Goal: Task Accomplishment & Management: Use online tool/utility

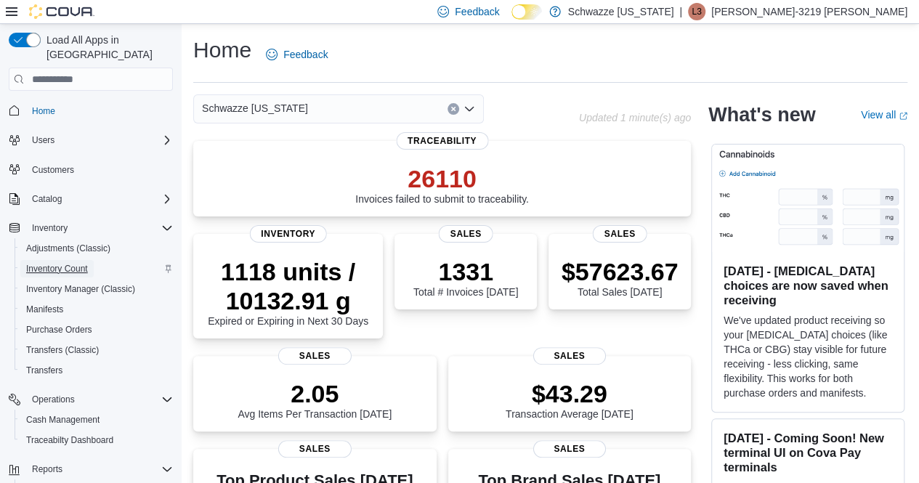
click at [55, 263] on span "Inventory Count" at bounding box center [57, 269] width 62 height 12
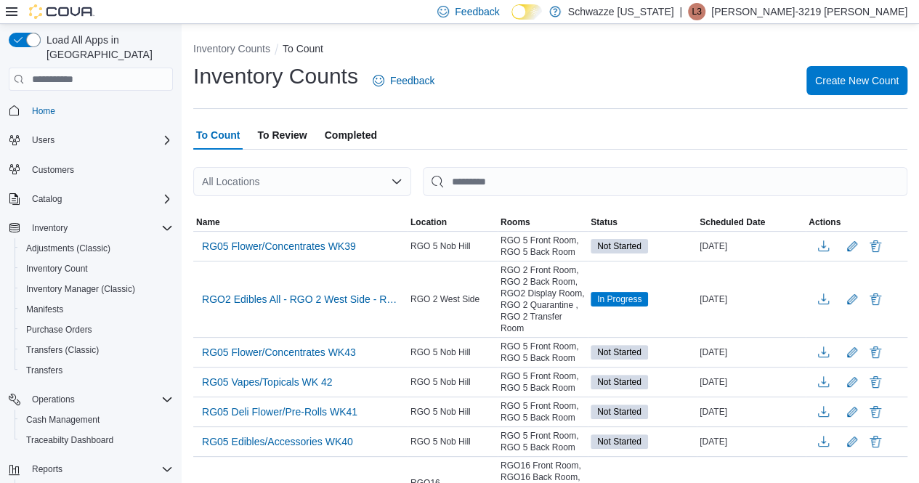
click at [333, 178] on div "All Locations" at bounding box center [302, 181] width 218 height 29
click at [304, 223] on span "Name" at bounding box center [300, 222] width 214 height 17
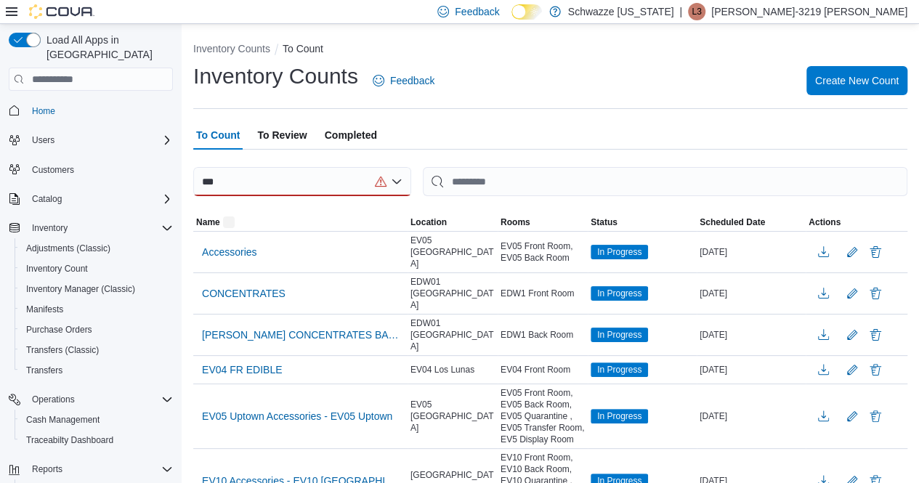
click at [308, 179] on div "***" at bounding box center [302, 181] width 218 height 29
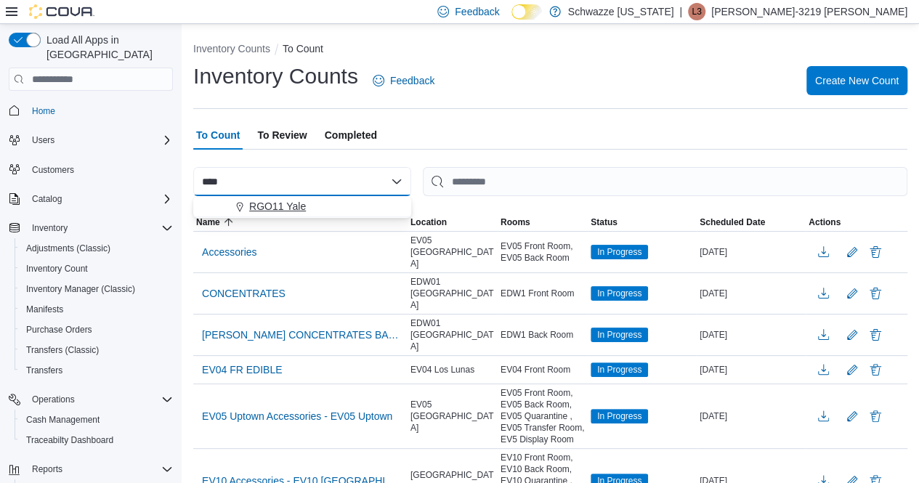
type input "****"
click at [280, 209] on span "RGO11 Yale" at bounding box center [277, 206] width 57 height 15
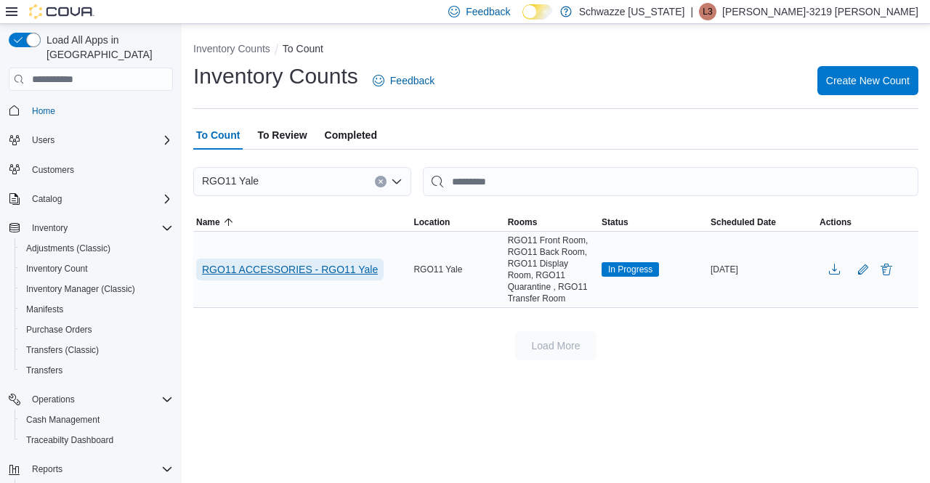
click at [302, 275] on span "RGO11 ACCESSORIES - RGO11 Yale" at bounding box center [290, 269] width 176 height 15
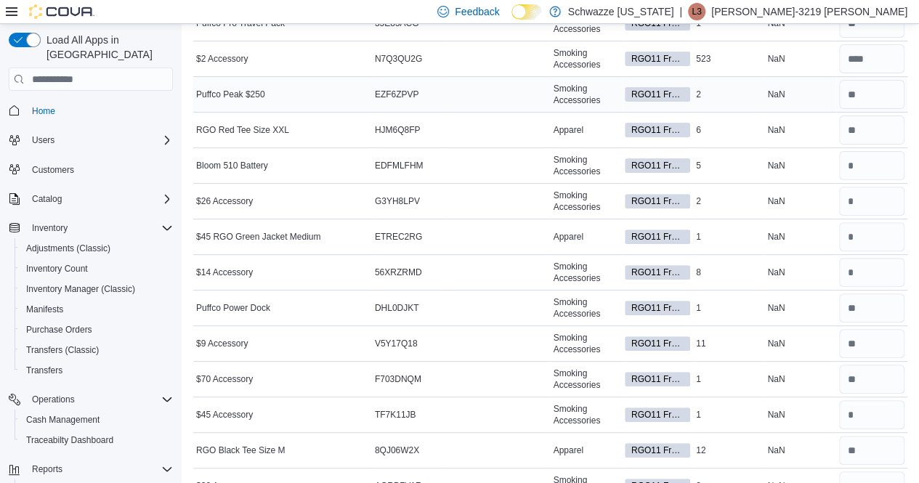
scroll to position [172, 0]
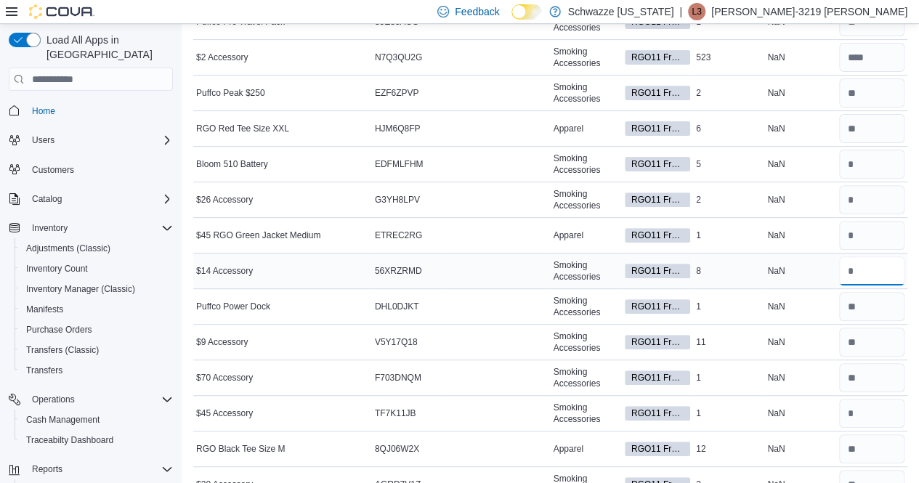
click at [882, 263] on input "number" at bounding box center [871, 271] width 65 height 29
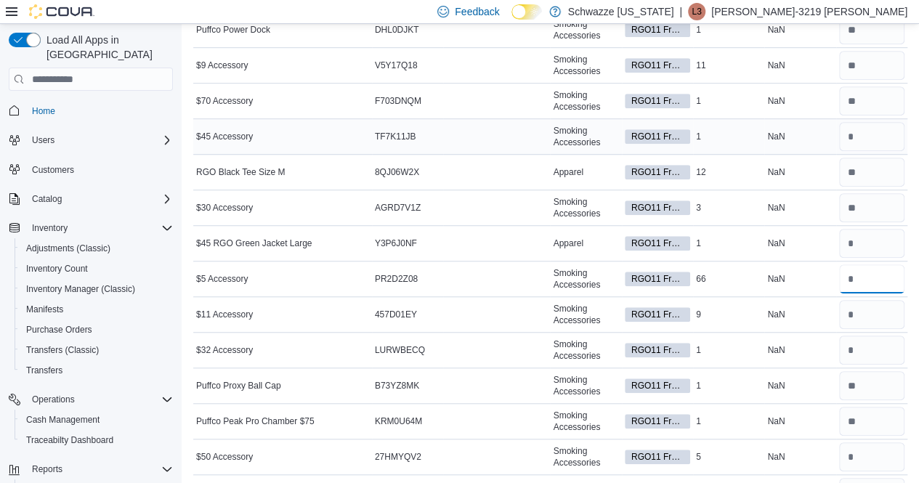
scroll to position [451, 0]
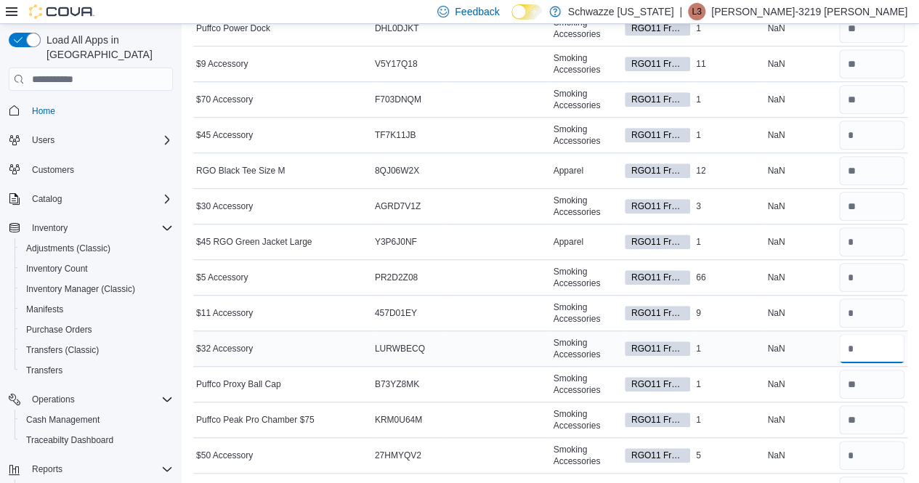
drag, startPoint x: 881, startPoint y: 328, endPoint x: 867, endPoint y: 340, distance: 19.1
click at [867, 340] on input "number" at bounding box center [871, 348] width 65 height 29
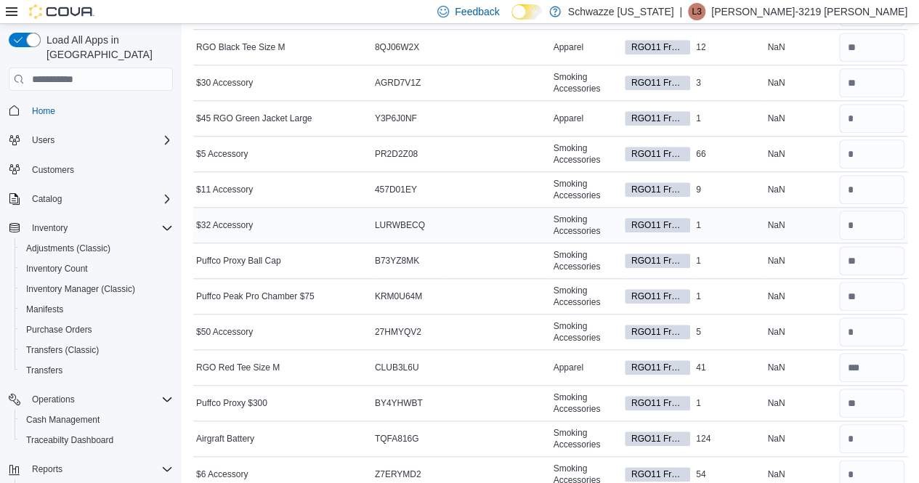
scroll to position [576, 0]
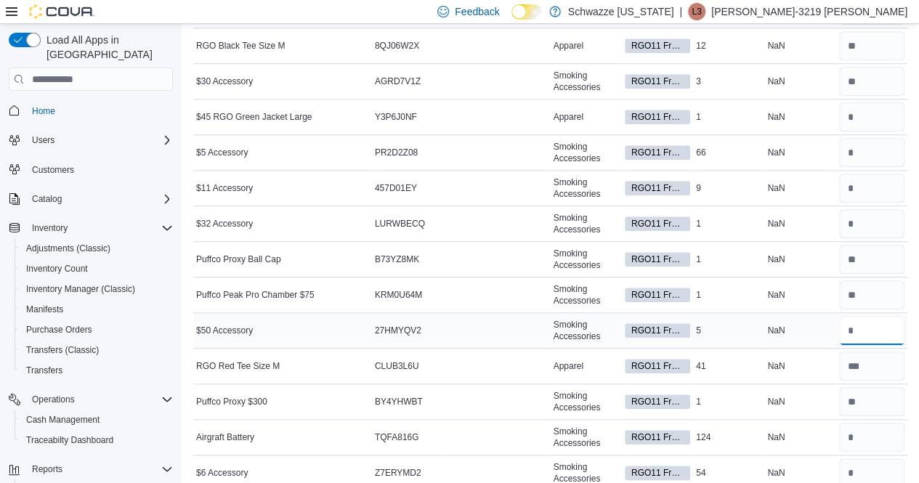
click at [883, 325] on input "number" at bounding box center [871, 330] width 65 height 29
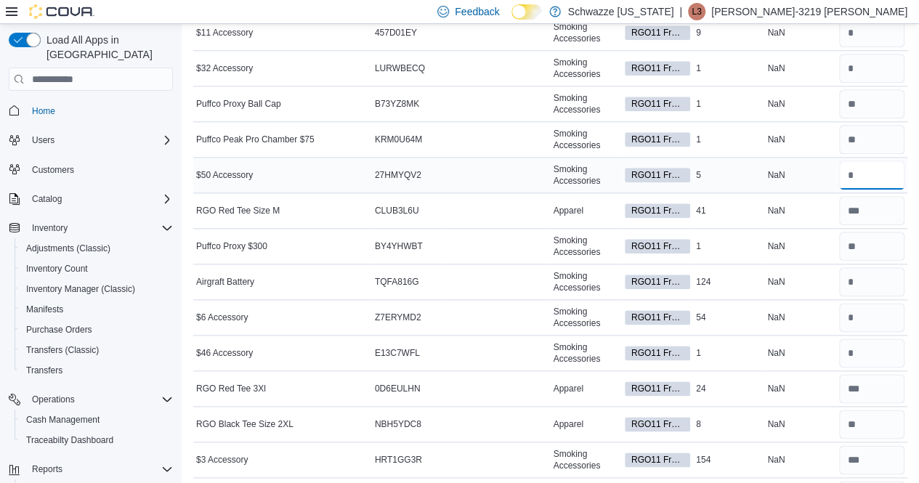
scroll to position [734, 0]
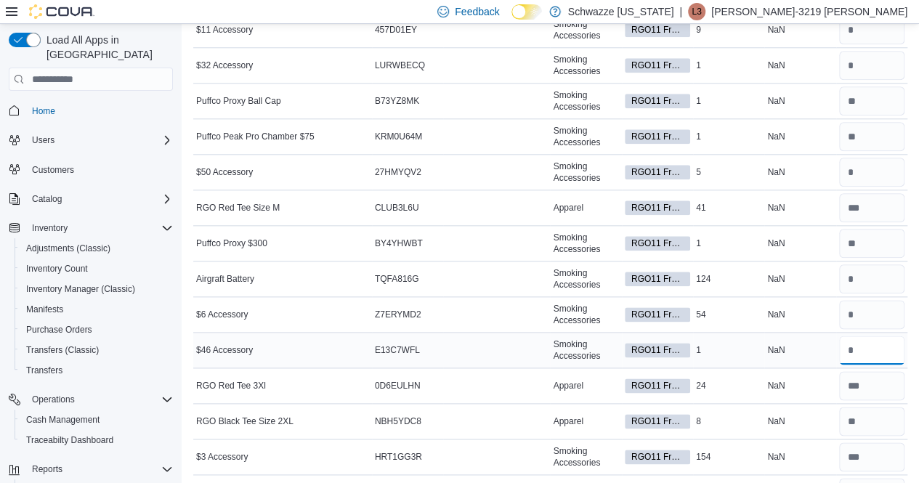
click at [887, 347] on input "number" at bounding box center [871, 350] width 65 height 29
type input "*"
click at [873, 162] on input "number" at bounding box center [871, 172] width 65 height 29
type input "*"
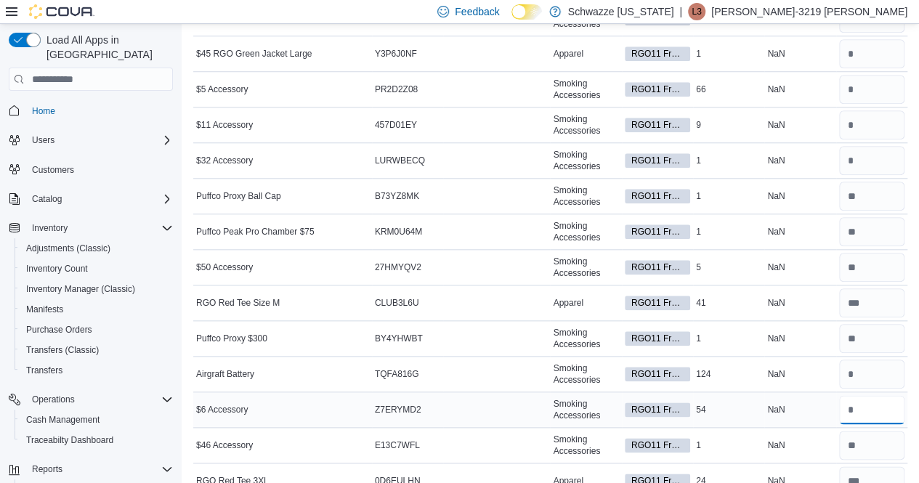
scroll to position [649, 0]
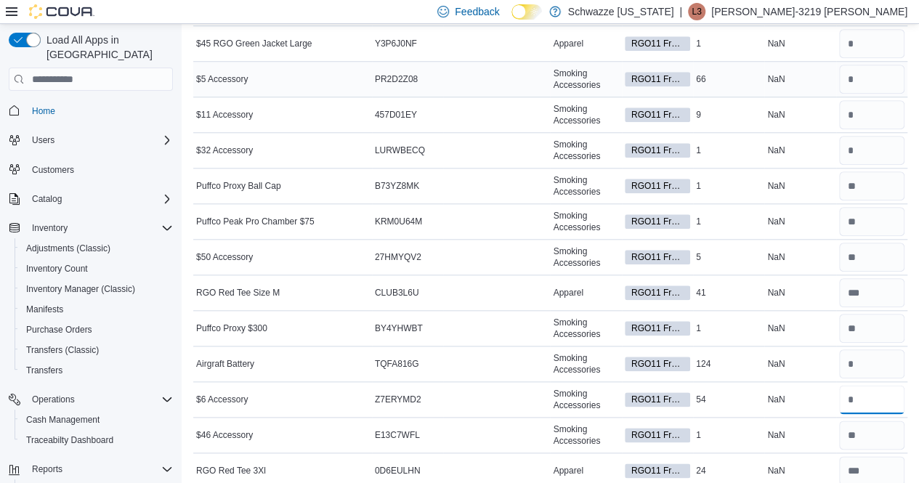
type input "**"
click at [873, 66] on input "number" at bounding box center [871, 79] width 65 height 29
type input "**"
click at [873, 113] on input "number" at bounding box center [871, 114] width 65 height 29
click at [876, 111] on input "number" at bounding box center [871, 114] width 65 height 29
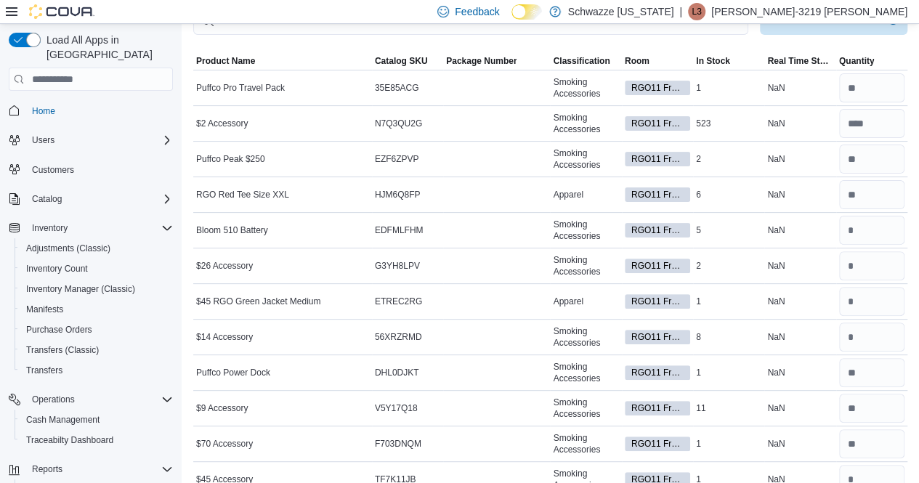
scroll to position [91, 0]
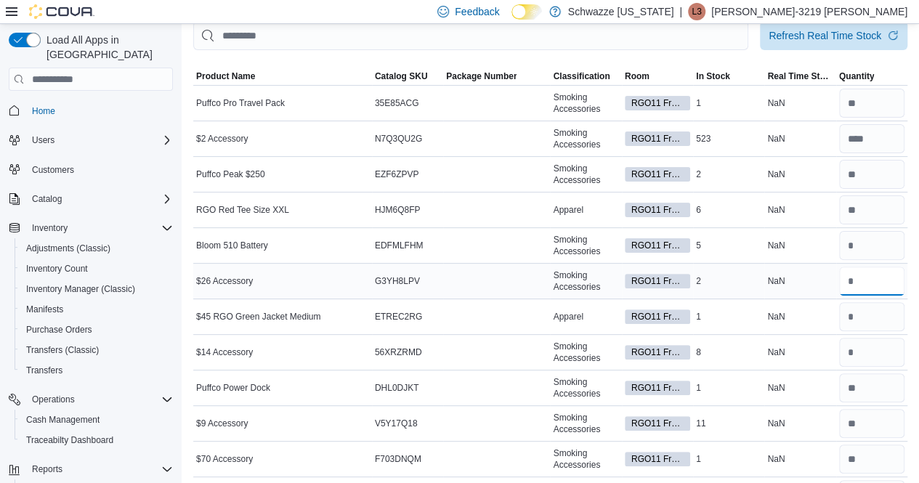
click at [863, 276] on input "number" at bounding box center [871, 281] width 65 height 29
click at [866, 352] on input "number" at bounding box center [871, 352] width 65 height 29
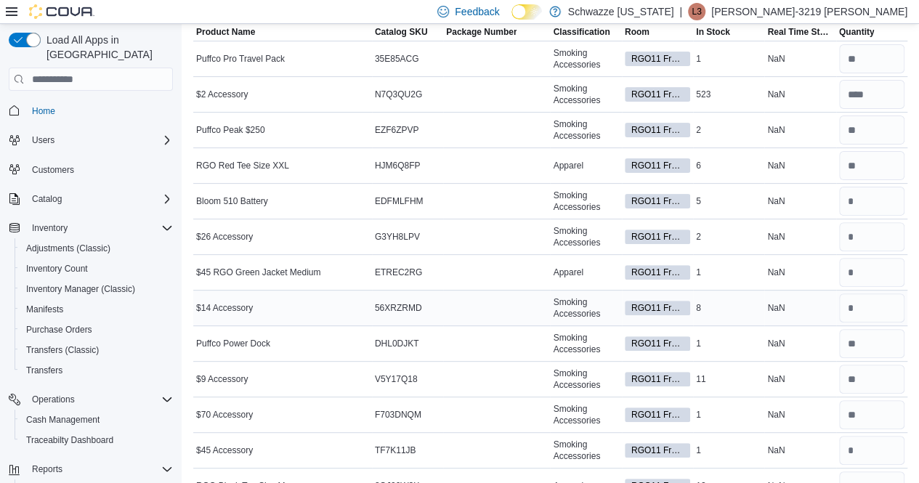
scroll to position [136, 0]
click at [860, 371] on input "number" at bounding box center [871, 378] width 65 height 29
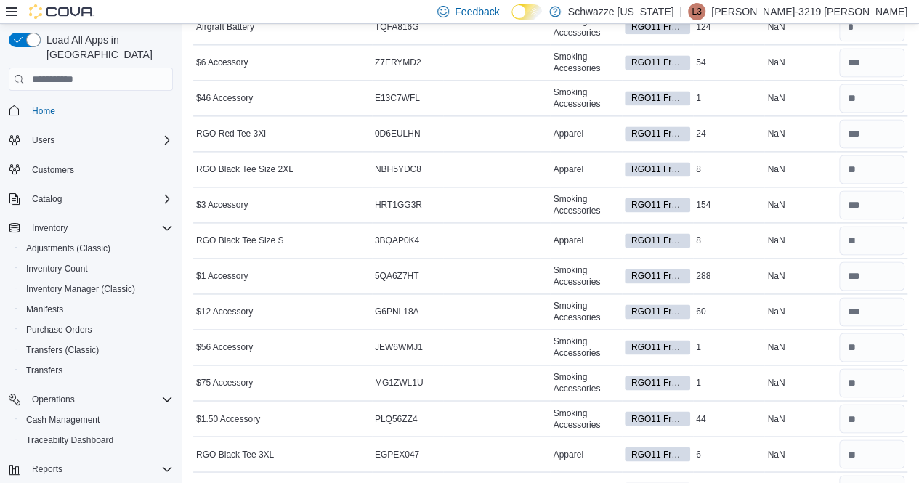
scroll to position [985, 0]
click at [869, 202] on input "number" at bounding box center [871, 205] width 65 height 29
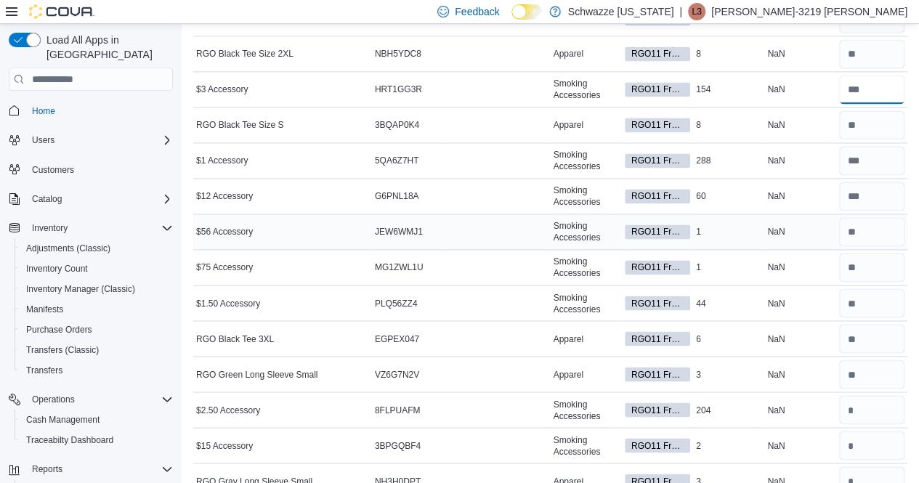
scroll to position [1102, 0]
click at [861, 408] on input "number" at bounding box center [871, 409] width 65 height 29
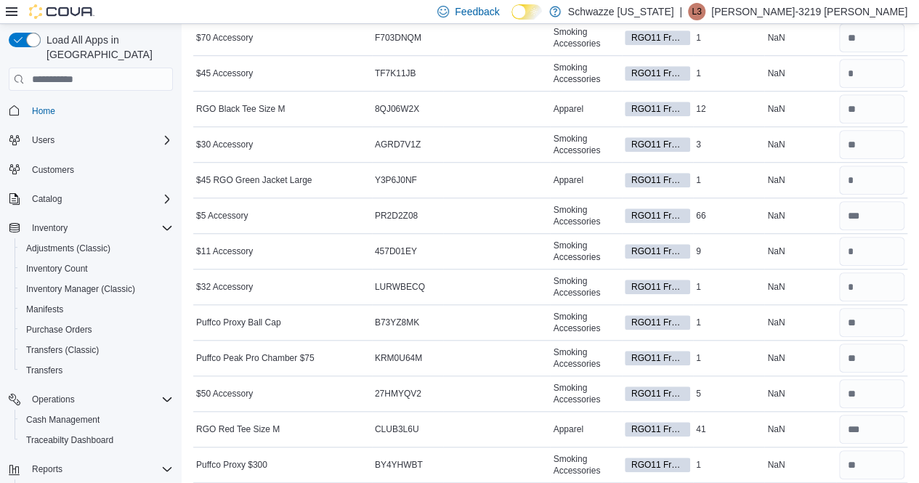
scroll to position [512, 0]
click at [870, 249] on input "number" at bounding box center [871, 252] width 65 height 29
type input "*"
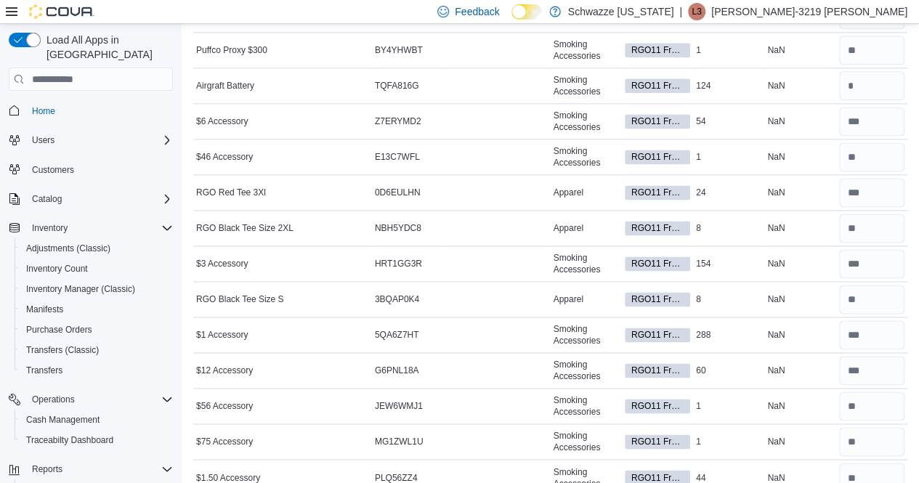
scroll to position [926, 0]
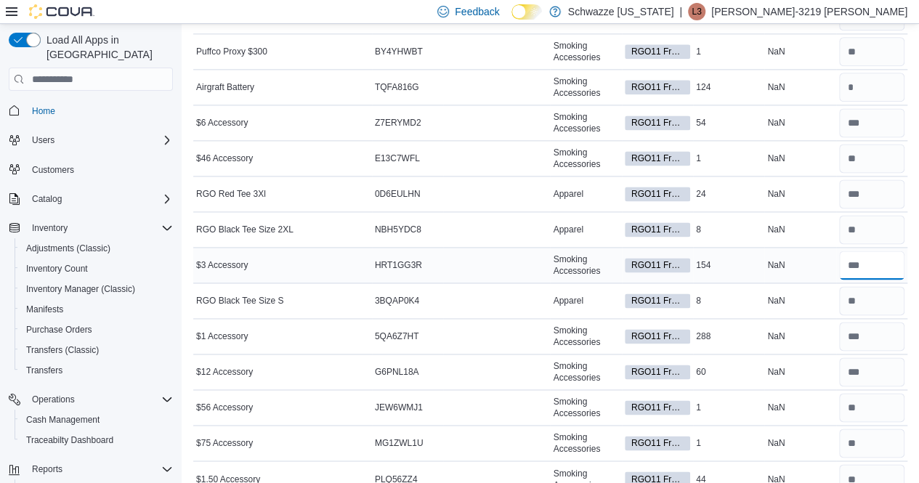
click at [881, 258] on input "number" at bounding box center [871, 265] width 65 height 29
type input "**"
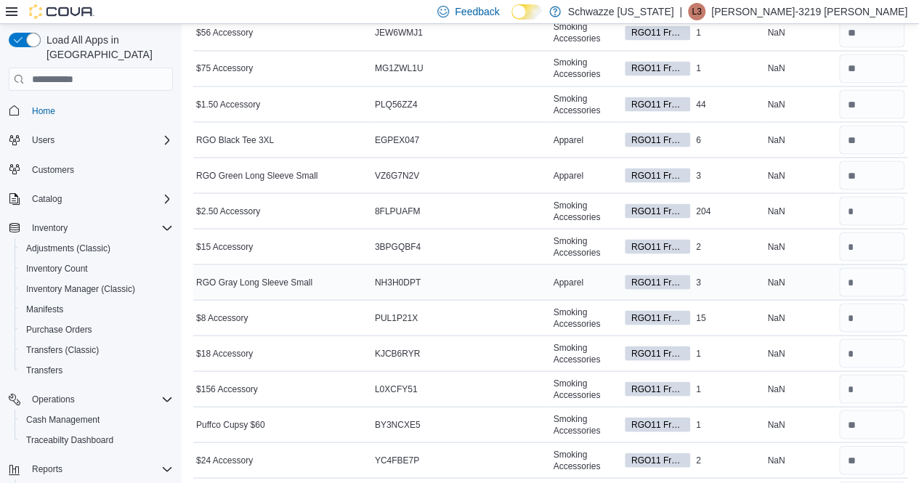
scroll to position [1303, 0]
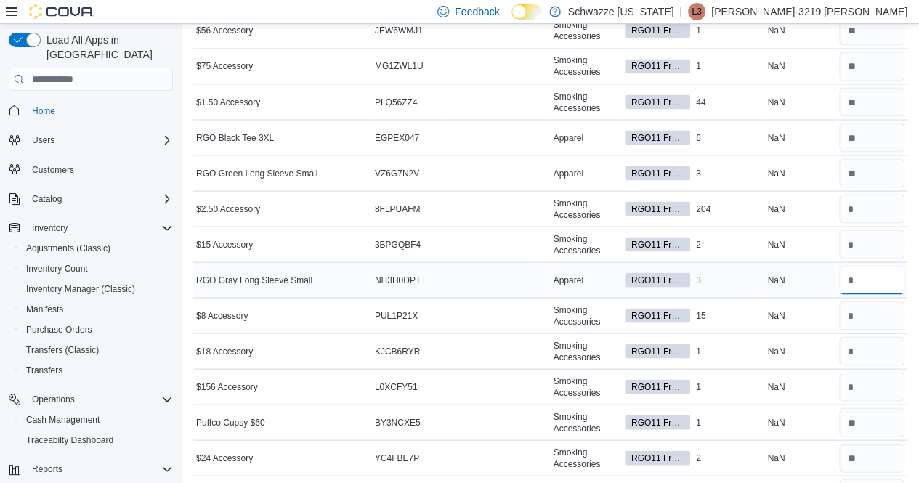
click at [887, 271] on input "number" at bounding box center [871, 279] width 65 height 29
type input "*"
click at [871, 304] on input "number" at bounding box center [871, 315] width 65 height 29
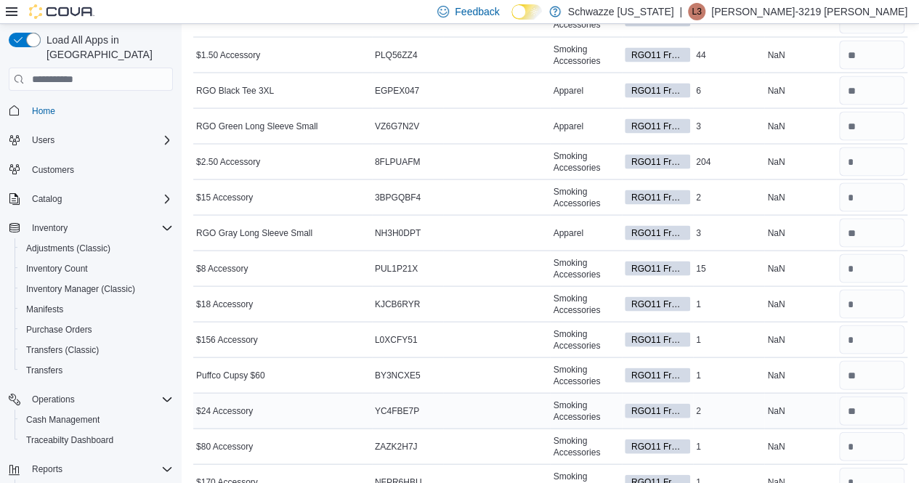
scroll to position [1349, 0]
click at [865, 254] on input "number" at bounding box center [871, 268] width 65 height 29
type input "*"
type input "**"
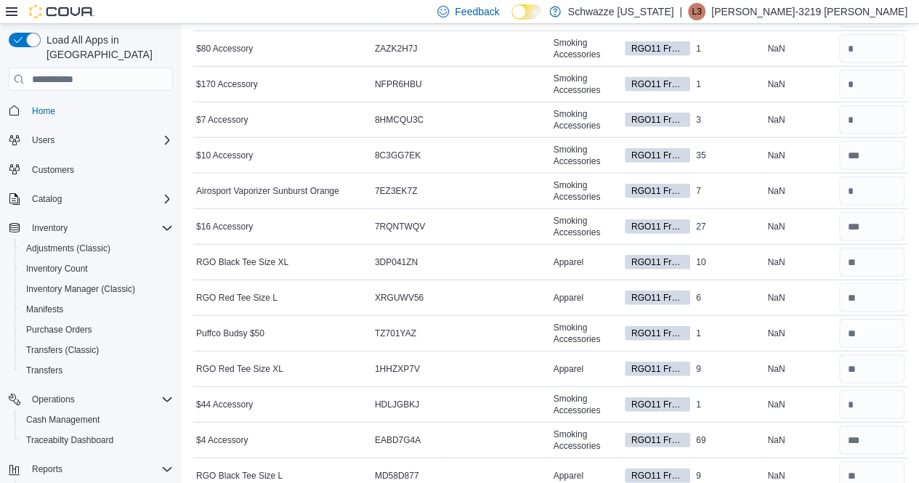
scroll to position [1756, 0]
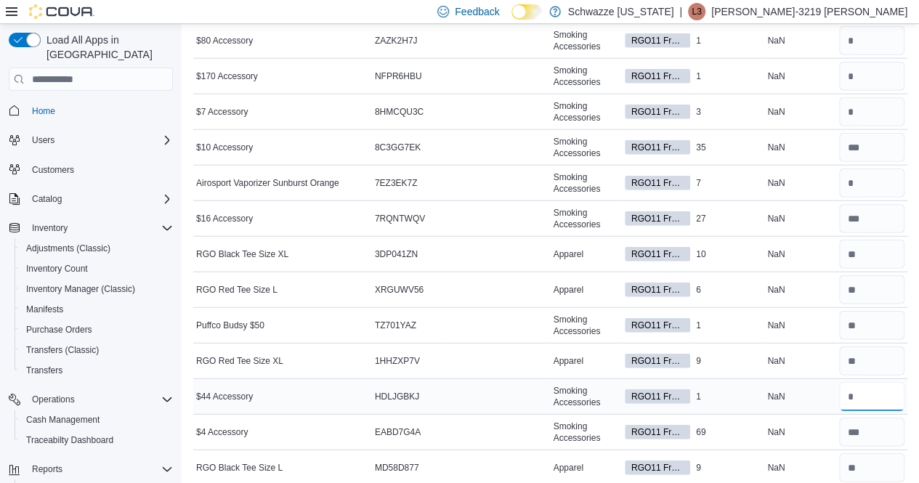
click at [872, 382] on input "number" at bounding box center [871, 396] width 65 height 29
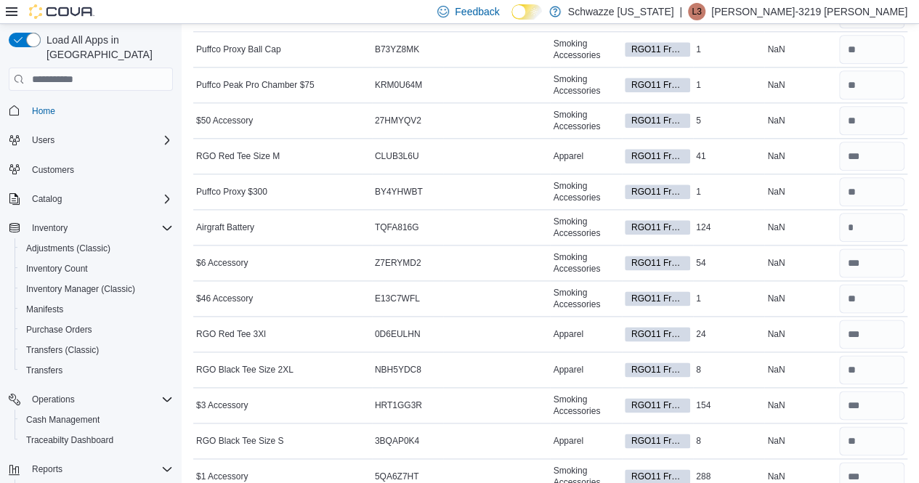
scroll to position [785, 0]
click at [869, 227] on input "number" at bounding box center [871, 228] width 65 height 29
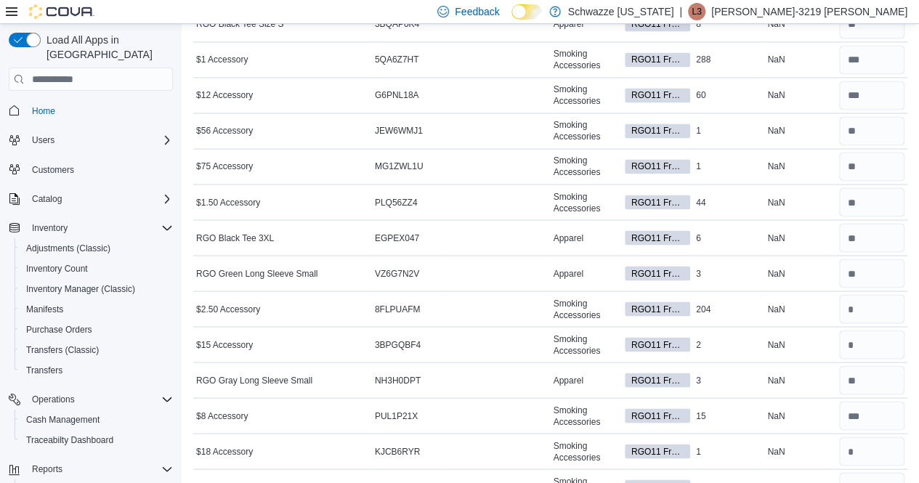
scroll to position [1203, 0]
click at [873, 300] on input "number" at bounding box center [871, 308] width 65 height 29
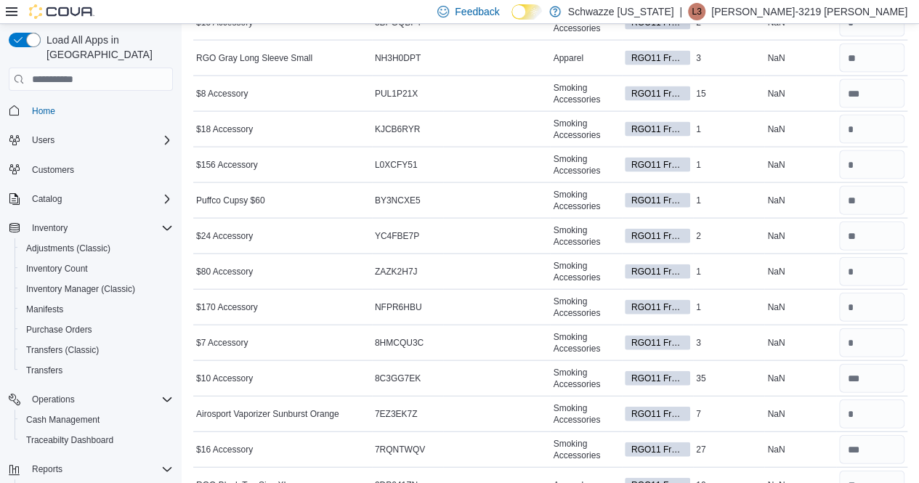
scroll to position [1525, 0]
click at [892, 297] on input "number" at bounding box center [871, 306] width 65 height 29
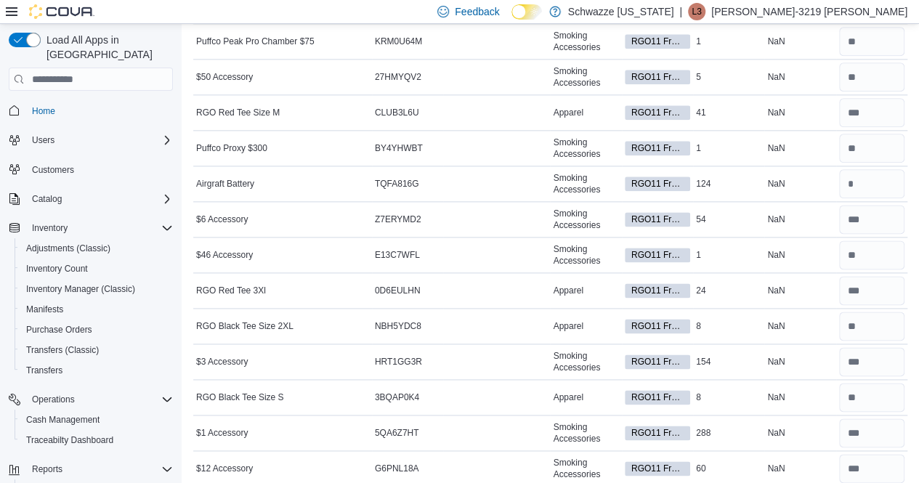
scroll to position [828, 0]
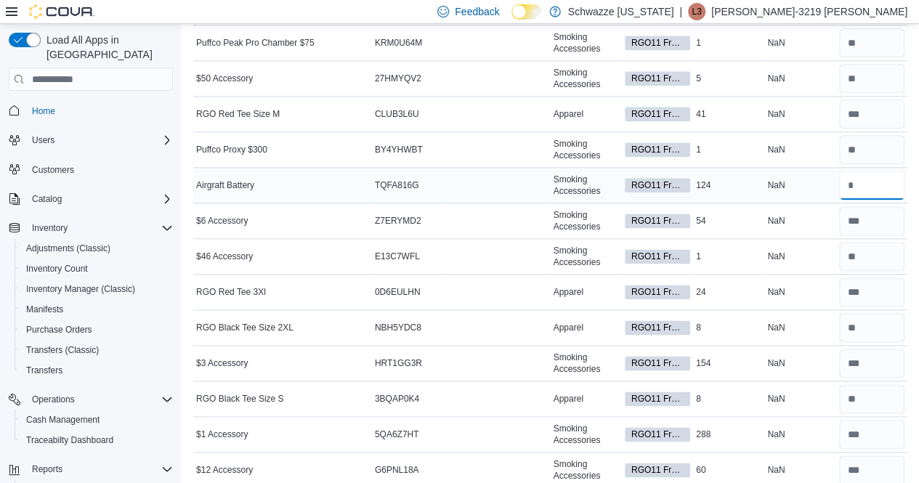
click at [875, 177] on input "number" at bounding box center [871, 185] width 65 height 29
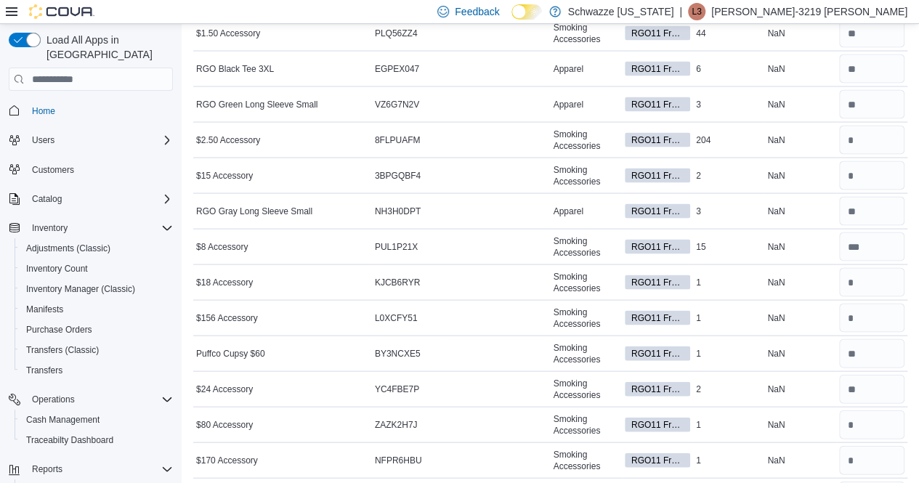
scroll to position [1373, 0]
type input "***"
click at [869, 302] on input "number" at bounding box center [871, 316] width 65 height 29
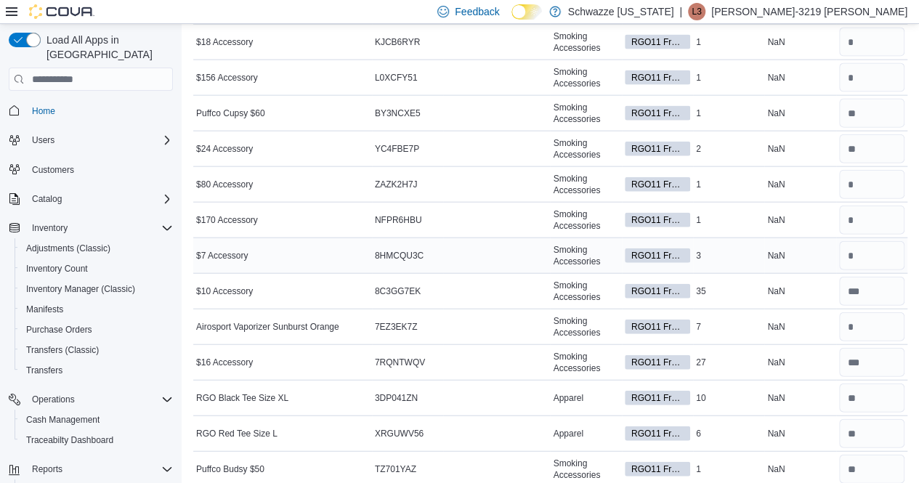
scroll to position [1555, 0]
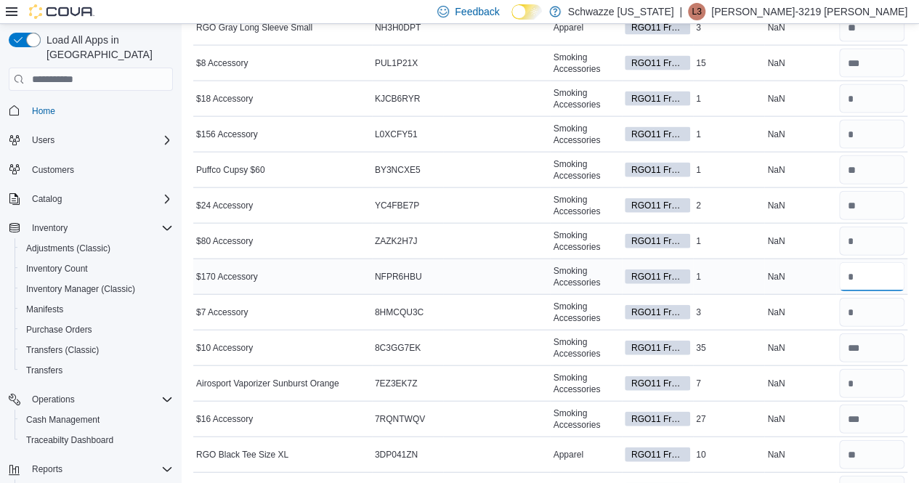
click at [871, 262] on input "number" at bounding box center [871, 276] width 65 height 29
click at [881, 232] on input "number" at bounding box center [871, 241] width 65 height 29
click at [871, 262] on input "number" at bounding box center [871, 276] width 65 height 29
type input "*"
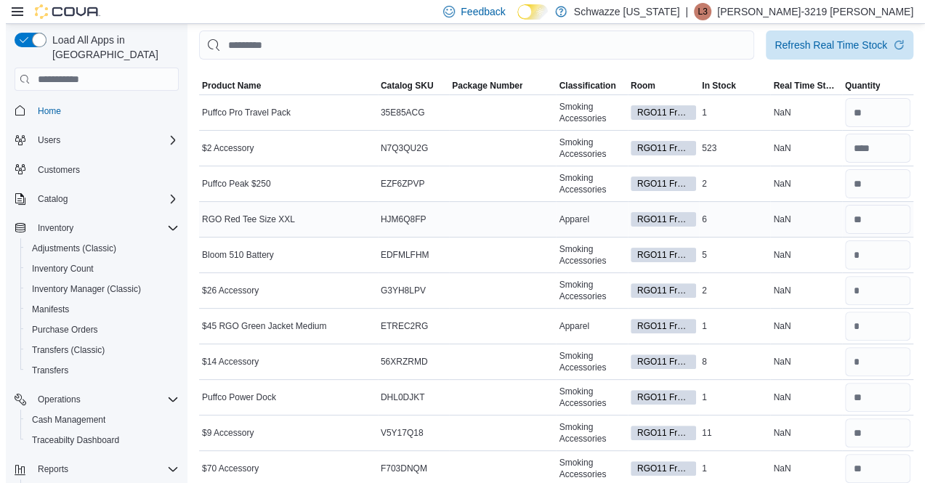
scroll to position [0, 0]
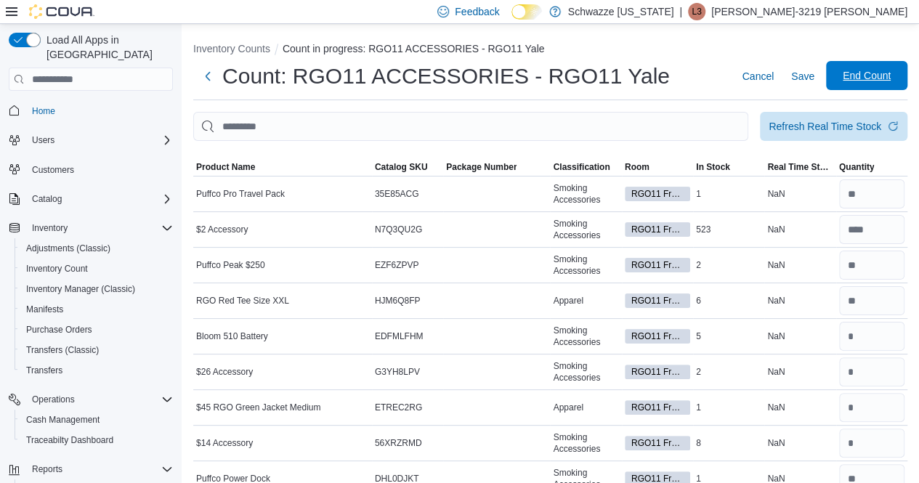
click at [876, 73] on span "End Count" at bounding box center [867, 75] width 48 height 15
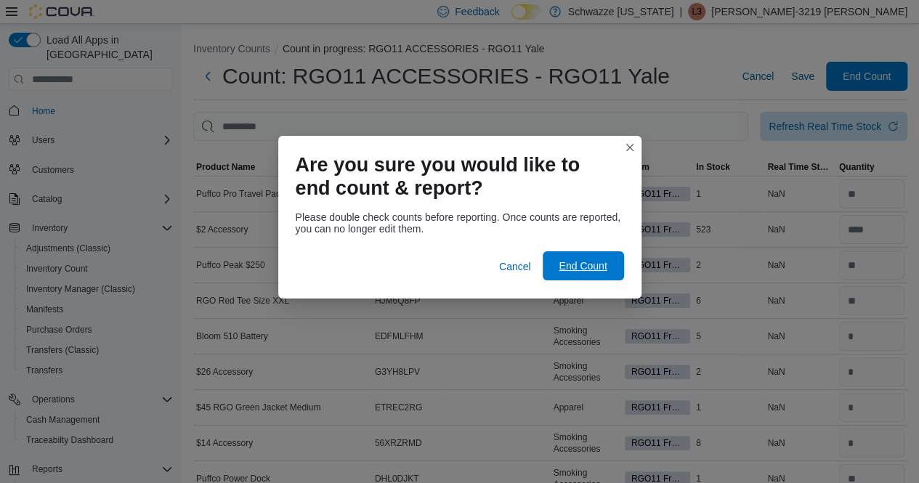
click at [589, 254] on span "End Count" at bounding box center [584, 265] width 64 height 29
